Goal: Information Seeking & Learning: Learn about a topic

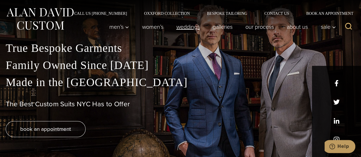
click at [195, 29] on link "weddings" at bounding box center [188, 26] width 36 height 11
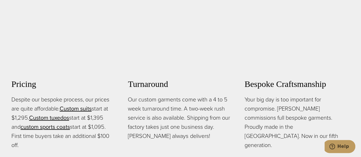
scroll to position [371, 0]
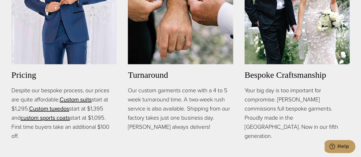
drag, startPoint x: 13, startPoint y: 74, endPoint x: 91, endPoint y: 124, distance: 92.8
click at [91, 124] on p "Despite our bespoke process, our prices are quite affordable. Custom suits star…" at bounding box center [63, 113] width 105 height 55
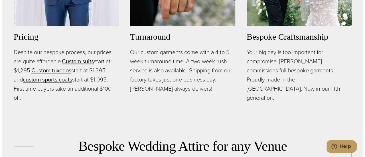
scroll to position [428, 0]
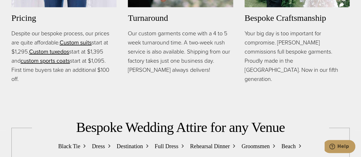
click at [83, 48] on p "Despite our bespoke process, our prices are quite affordable. Custom suits star…" at bounding box center [63, 56] width 105 height 55
click at [80, 47] on p "Despite our bespoke process, our prices are quite affordable. Custom suits star…" at bounding box center [63, 56] width 105 height 55
click at [80, 48] on p "Despite our bespoke process, our prices are quite affordable. Custom suits star…" at bounding box center [63, 56] width 105 height 55
click at [82, 47] on p "Despite our bespoke process, our prices are quite affordable. Custom suits star…" at bounding box center [63, 56] width 105 height 55
drag, startPoint x: 91, startPoint y: 62, endPoint x: 4, endPoint y: 24, distance: 95.6
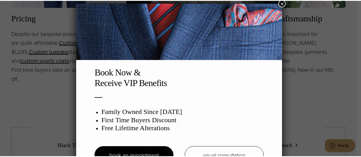
scroll to position [3, 0]
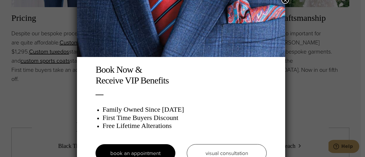
click at [288, 2] on button "×" at bounding box center [285, -1] width 7 height 7
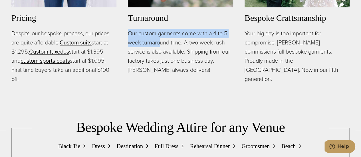
drag, startPoint x: 160, startPoint y: 28, endPoint x: 128, endPoint y: 17, distance: 33.6
click at [128, 29] on p "Our custom garments come with a 4 to 5 week turnaround time. A two-week rush se…" at bounding box center [180, 52] width 105 height 46
